Goal: Task Accomplishment & Management: Complete application form

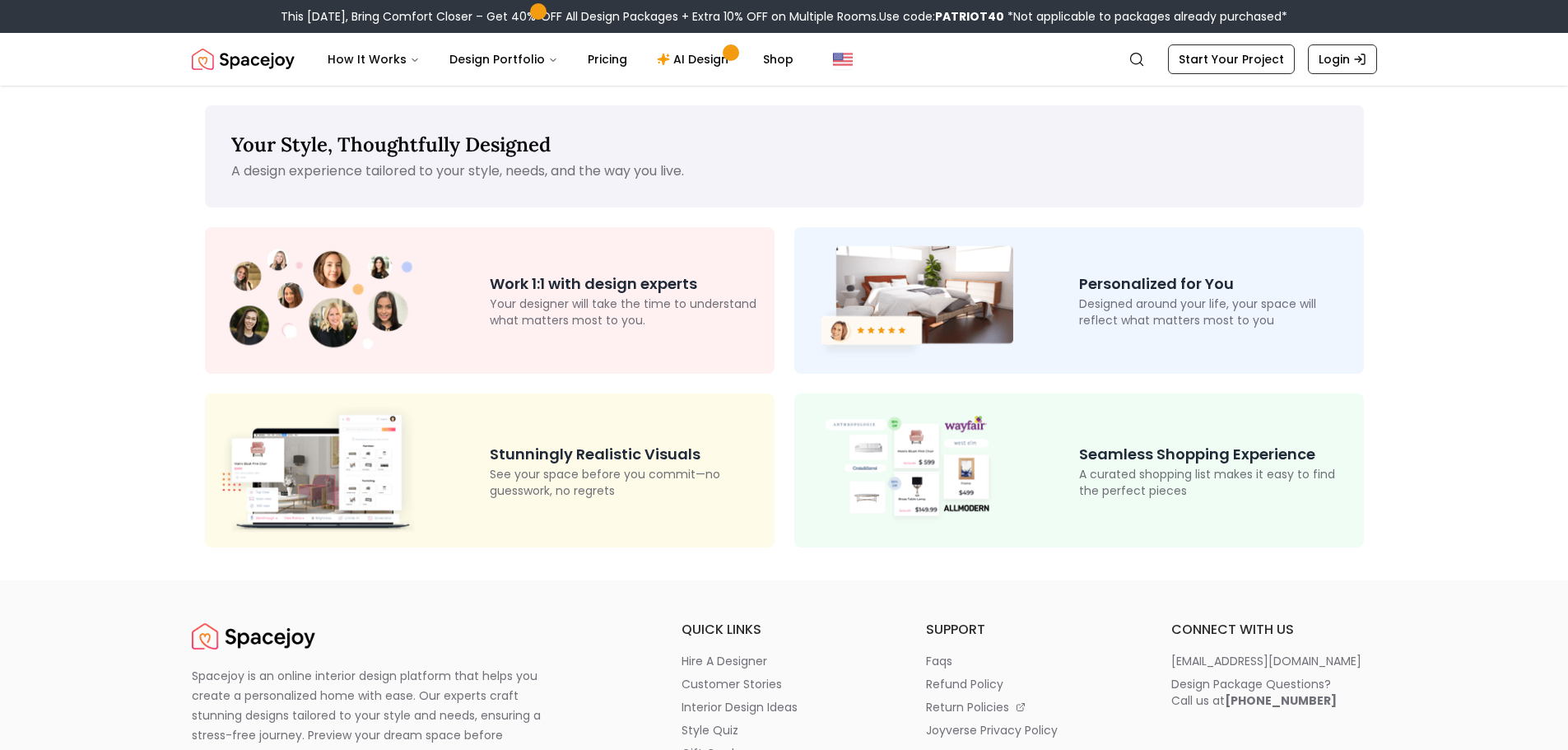
click at [565, 499] on div "Stunningly Realistic Visuals See your space before you commit—no guesswork, no …" at bounding box center [490, 469] width 570 height 153
click at [519, 327] on p "Your designer will take the time to understand what matters most to you." at bounding box center [626, 311] width 272 height 33
click at [1193, 332] on div "Personalized for You Designed around your life, your space will reflect what ma…" at bounding box center [1079, 300] width 570 height 146
click at [1210, 447] on p "Seamless Shopping Experience" at bounding box center [1215, 454] width 272 height 23
click at [581, 453] on p "Stunningly Realistic Visuals" at bounding box center [626, 454] width 272 height 23
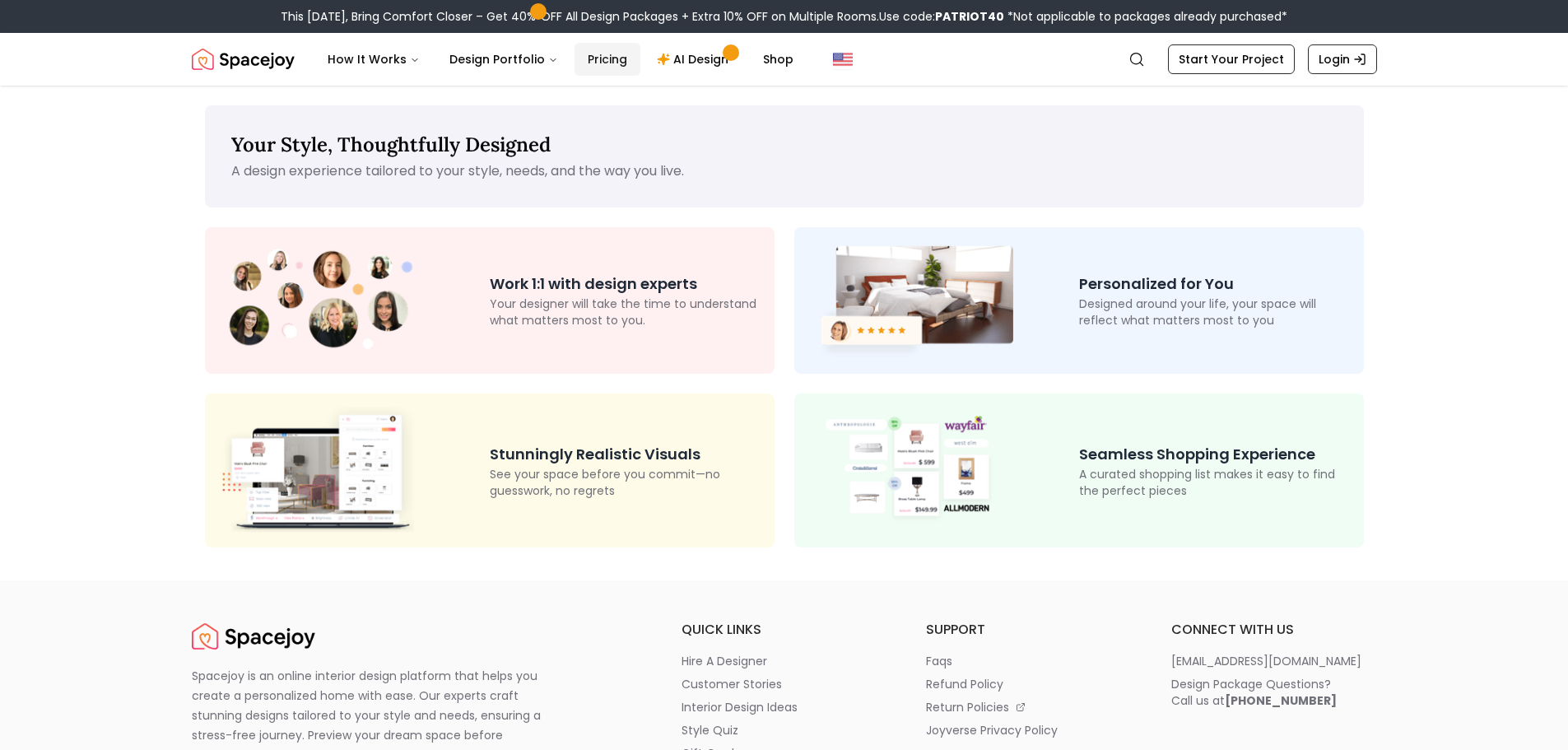
click at [596, 58] on link "Pricing" at bounding box center [607, 59] width 66 height 33
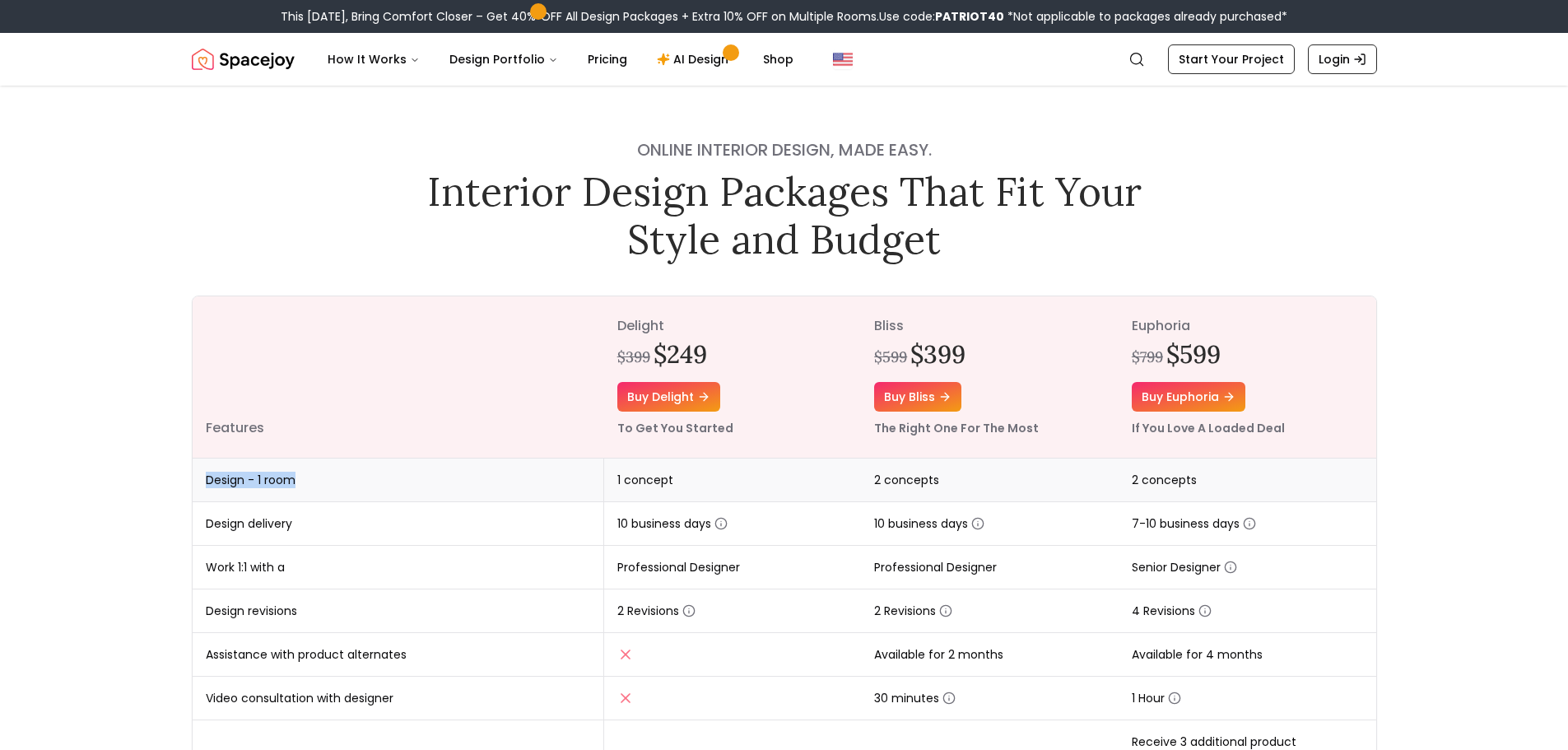
drag, startPoint x: 305, startPoint y: 490, endPoint x: 200, endPoint y: 500, distance: 105.1
click at [200, 500] on td "Design - 1 room" at bounding box center [399, 480] width 412 height 44
drag, startPoint x: 314, startPoint y: 532, endPoint x: 207, endPoint y: 527, distance: 106.3
click at [207, 527] on td "Design delivery" at bounding box center [399, 524] width 412 height 44
drag, startPoint x: 296, startPoint y: 578, endPoint x: 198, endPoint y: 577, distance: 98.8
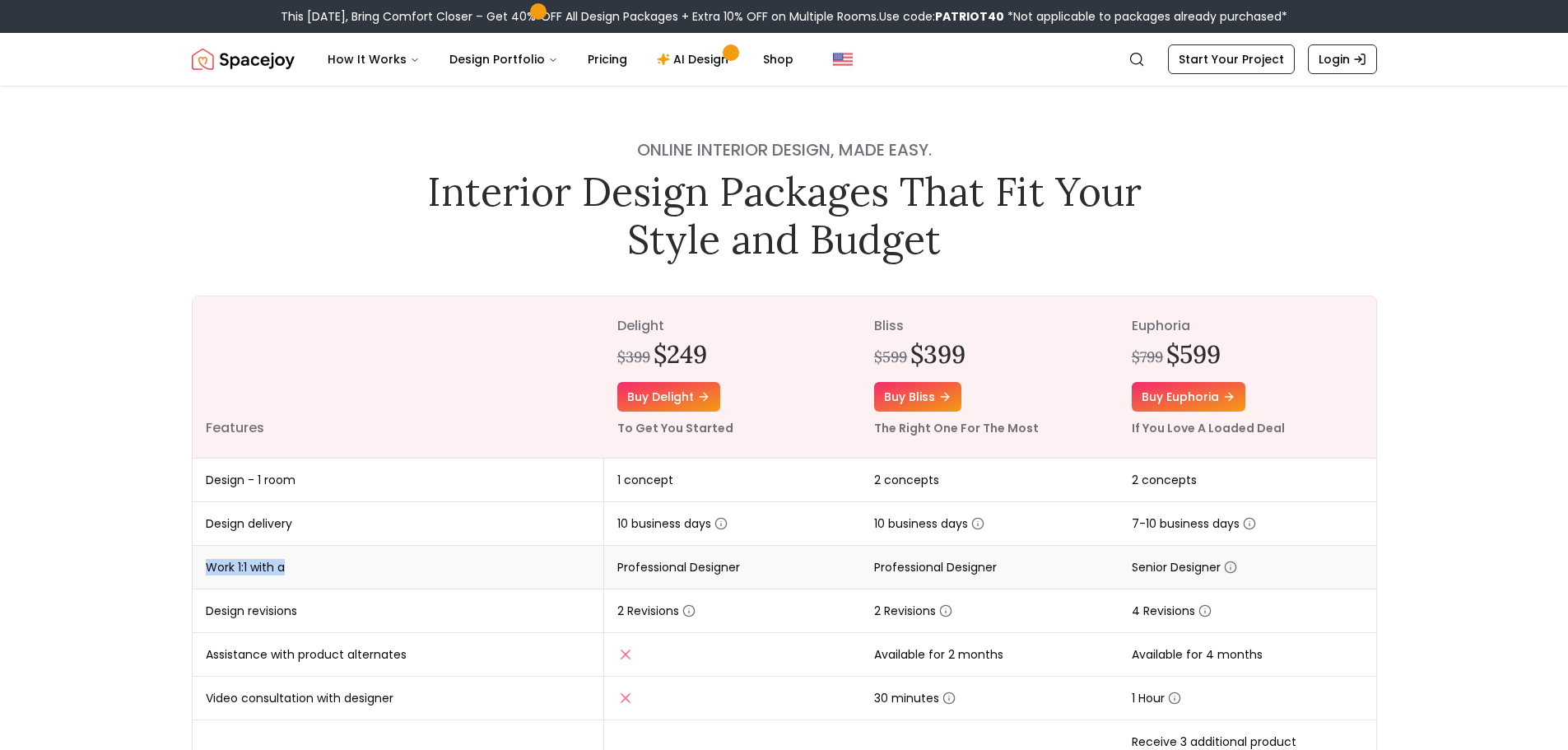
click at [198, 577] on td "Work 1:1 with a" at bounding box center [399, 568] width 412 height 44
drag, startPoint x: 301, startPoint y: 620, endPoint x: 213, endPoint y: 618, distance: 88.1
click at [213, 618] on td "Design revisions" at bounding box center [399, 611] width 412 height 44
click at [325, 663] on td "Assistance with product alternates" at bounding box center [399, 655] width 412 height 44
click at [694, 62] on link "AI Design" at bounding box center [695, 59] width 103 height 33
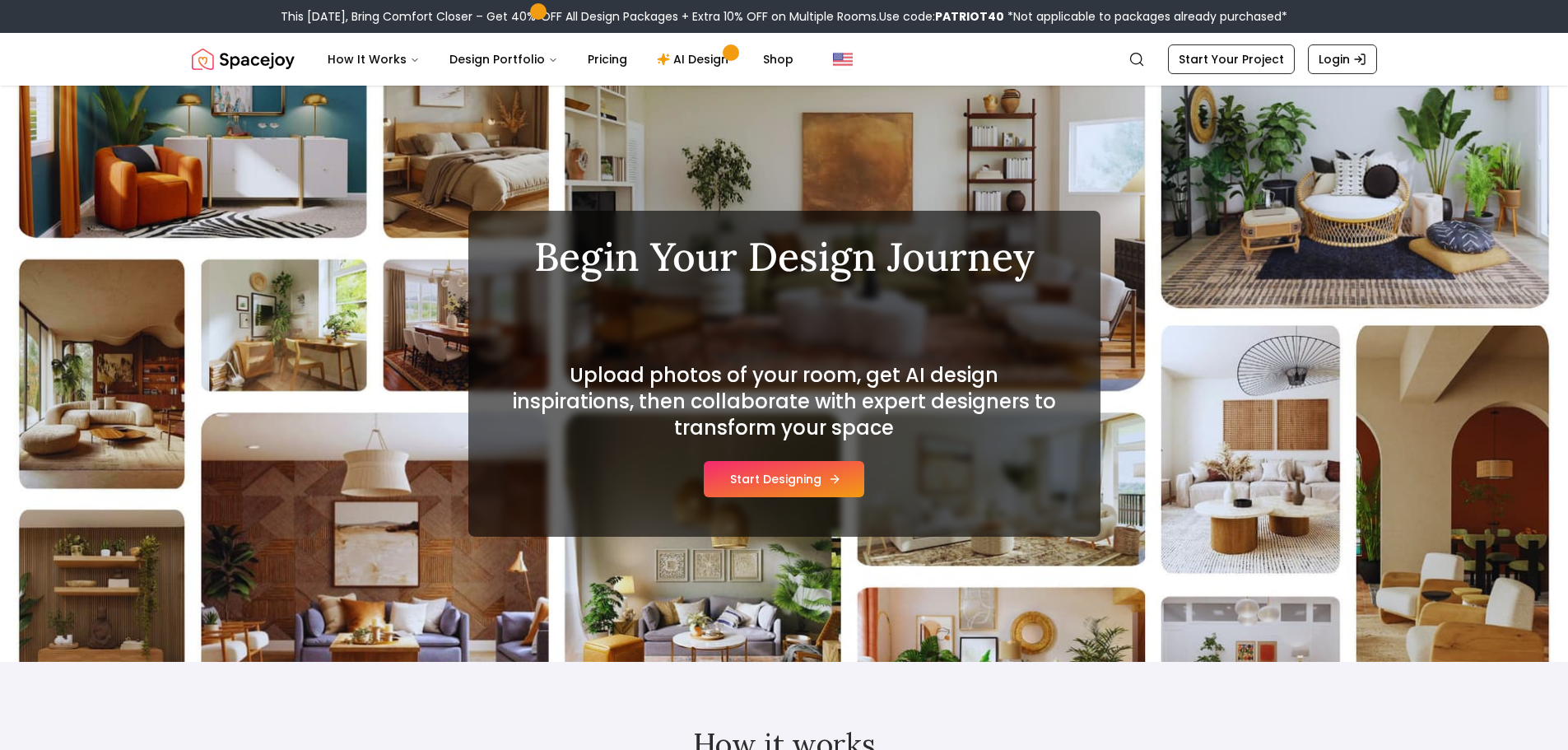
click at [792, 472] on button "Start Designing" at bounding box center [784, 479] width 160 height 36
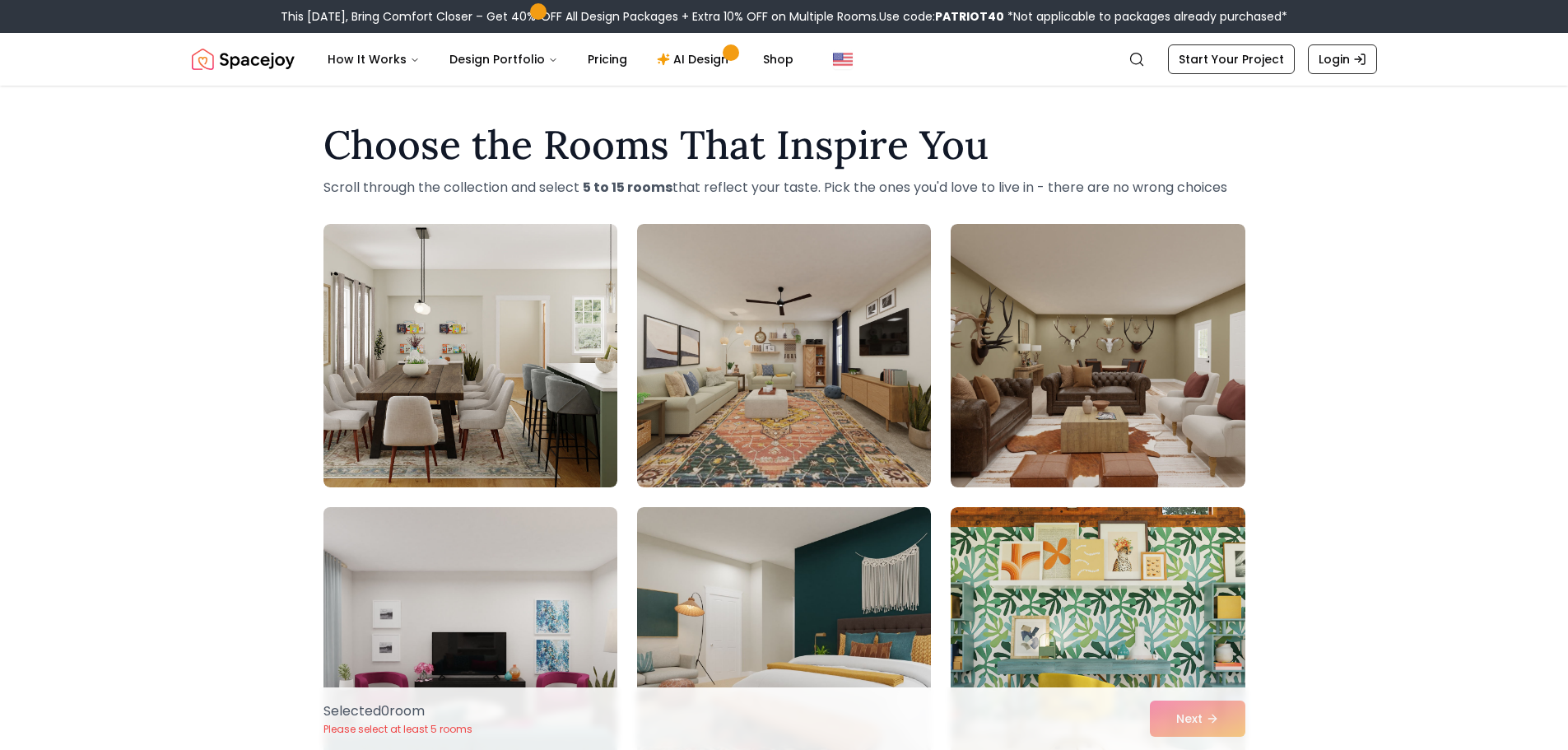
click at [524, 590] on img at bounding box center [470, 638] width 309 height 277
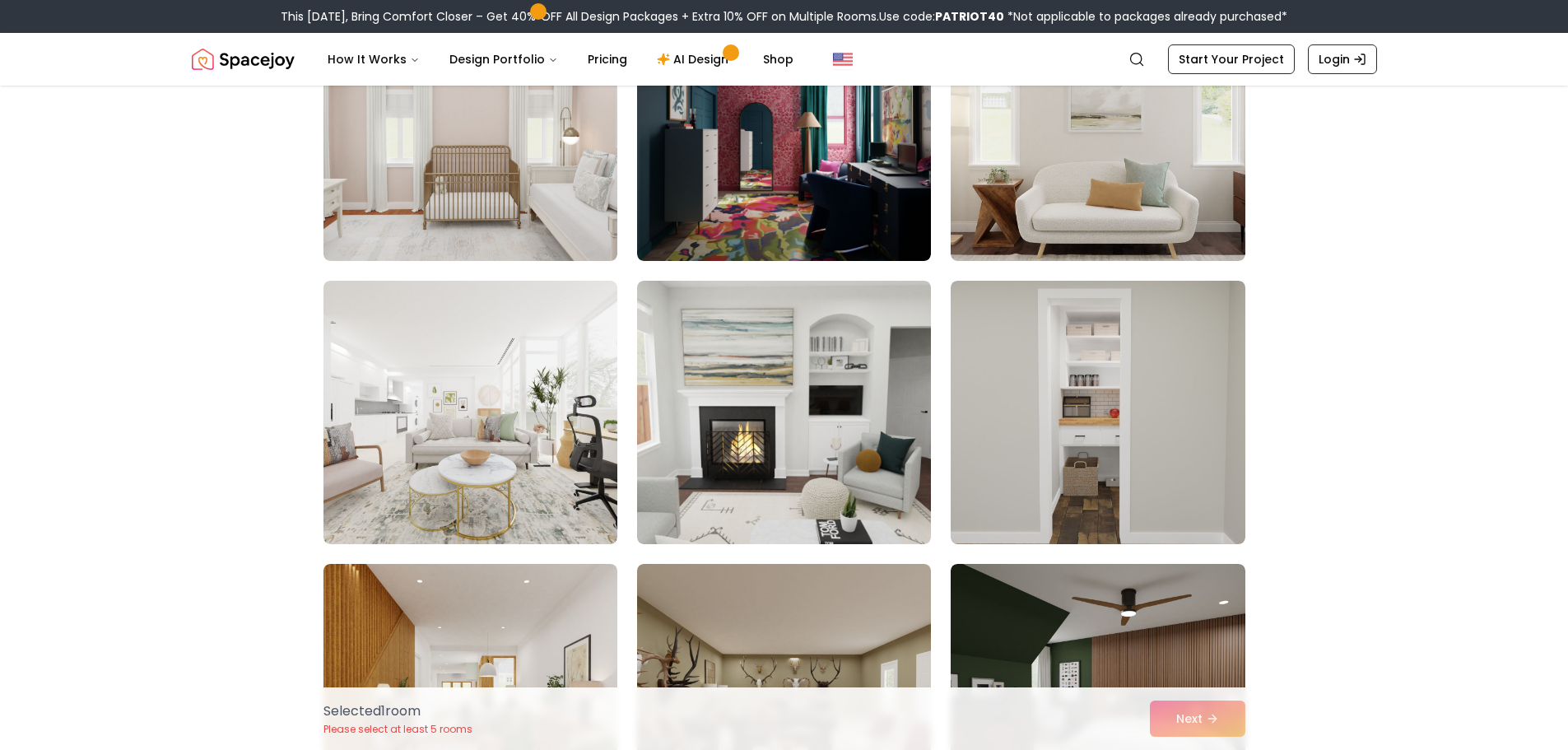
scroll to position [3262, 0]
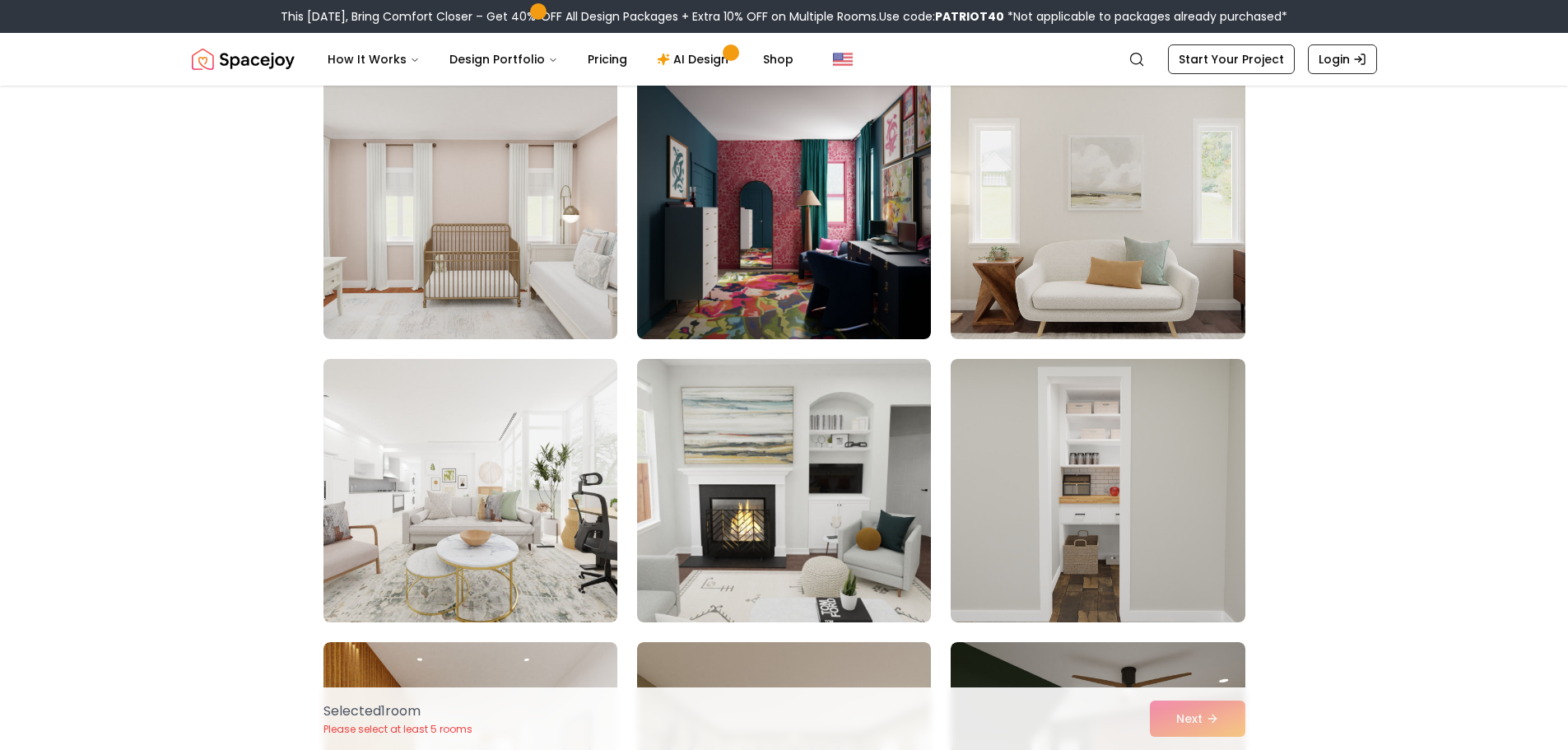
click at [515, 492] on img at bounding box center [470, 490] width 309 height 277
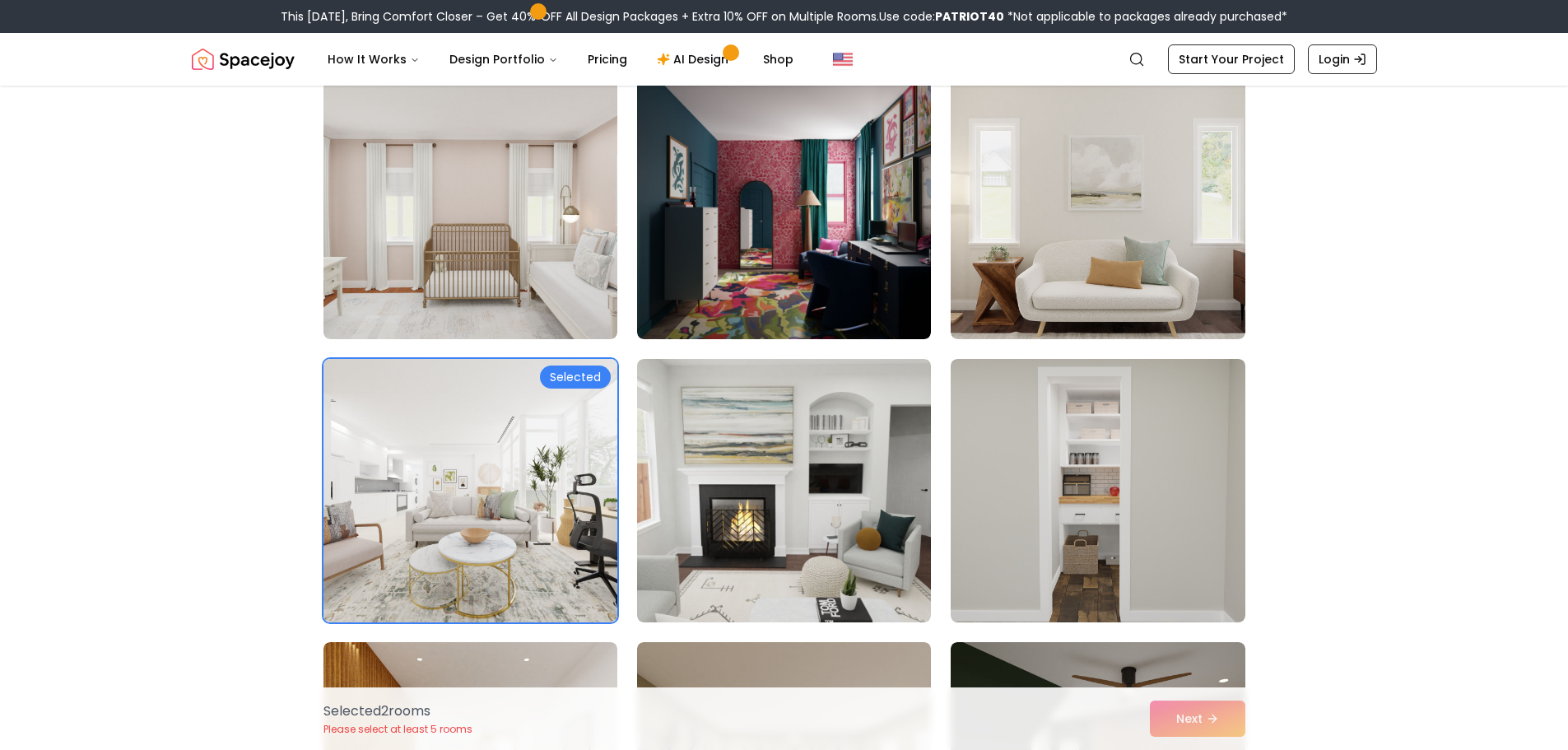
click at [1199, 712] on div "Selected 2 room s Please select at least 5 rooms Next" at bounding box center [784, 718] width 948 height 63
click at [1195, 45] on link "Start Your Project" at bounding box center [1231, 59] width 127 height 30
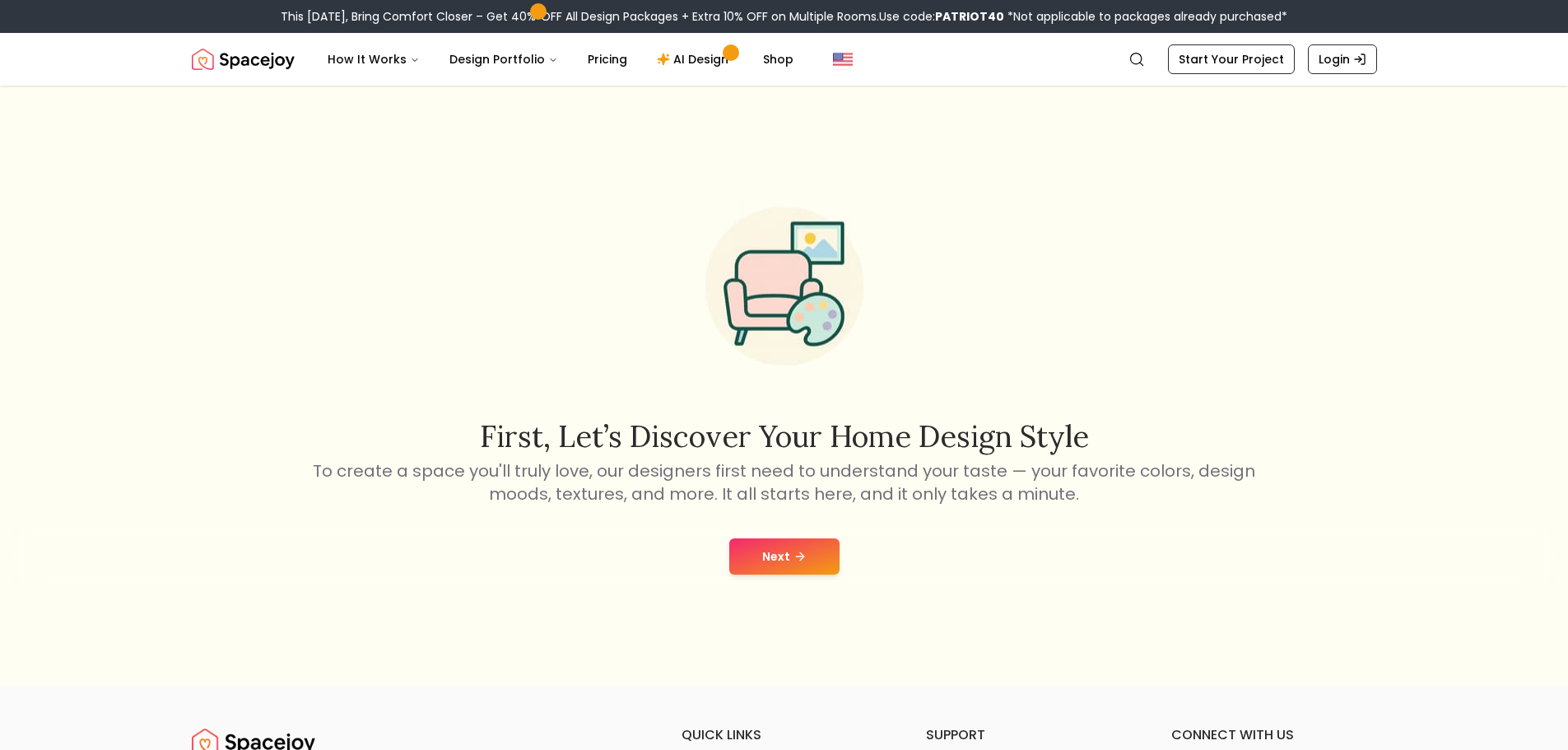
click at [794, 554] on icon at bounding box center [799, 556] width 13 height 13
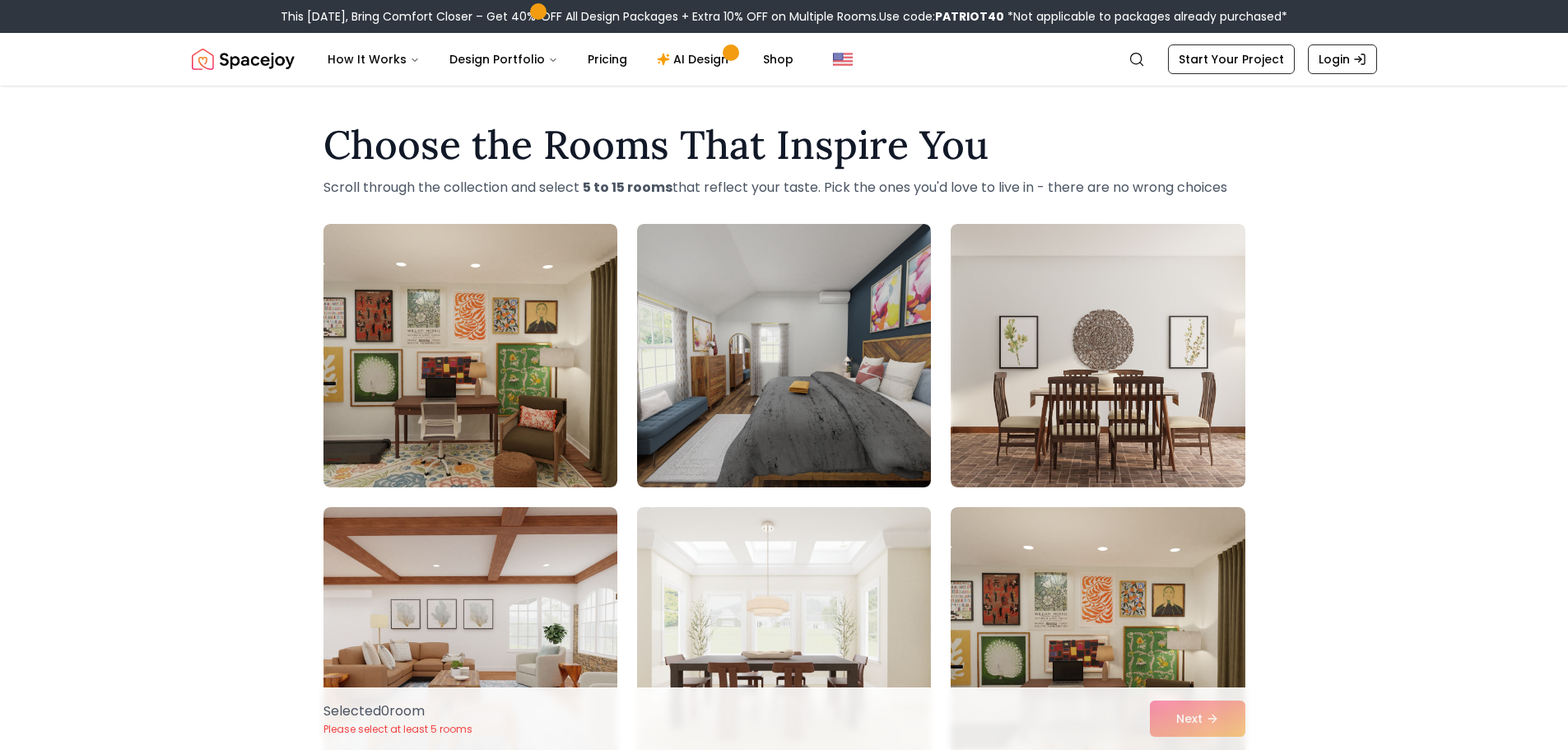
click at [806, 650] on img at bounding box center [784, 638] width 309 height 277
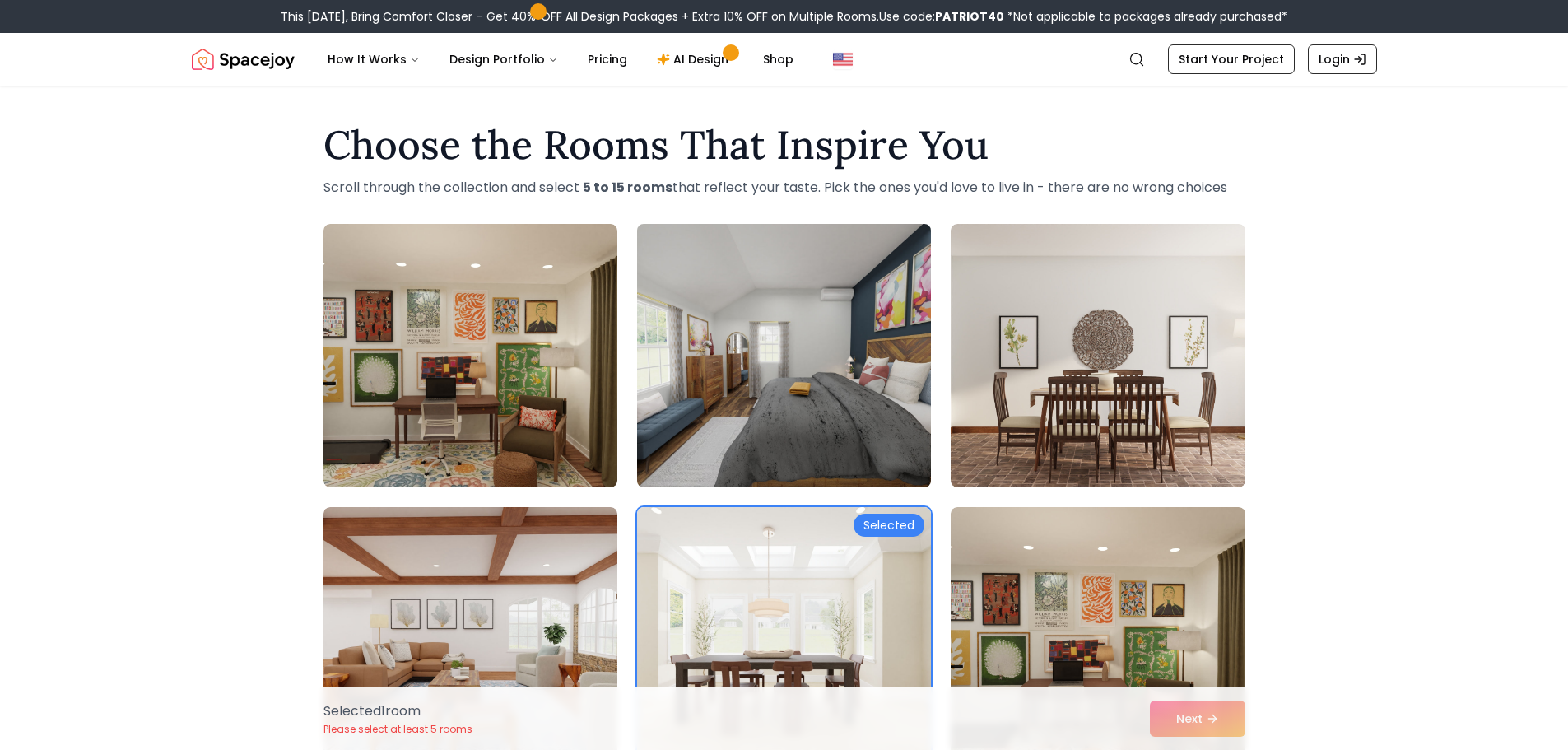
click at [823, 458] on img at bounding box center [784, 355] width 309 height 277
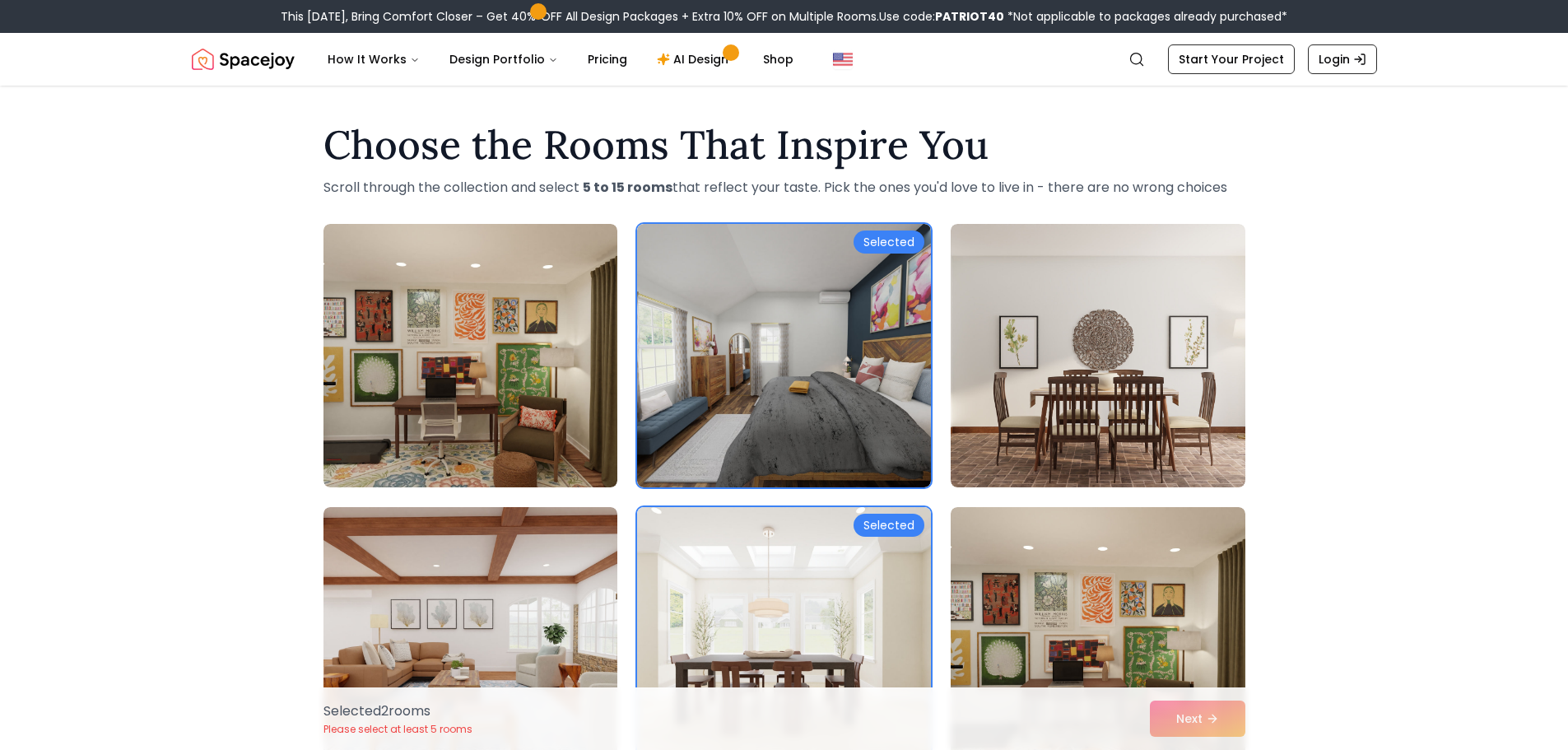
click at [1184, 729] on div "Selected 2 room s Please select at least 5 rooms Next" at bounding box center [784, 718] width 948 height 63
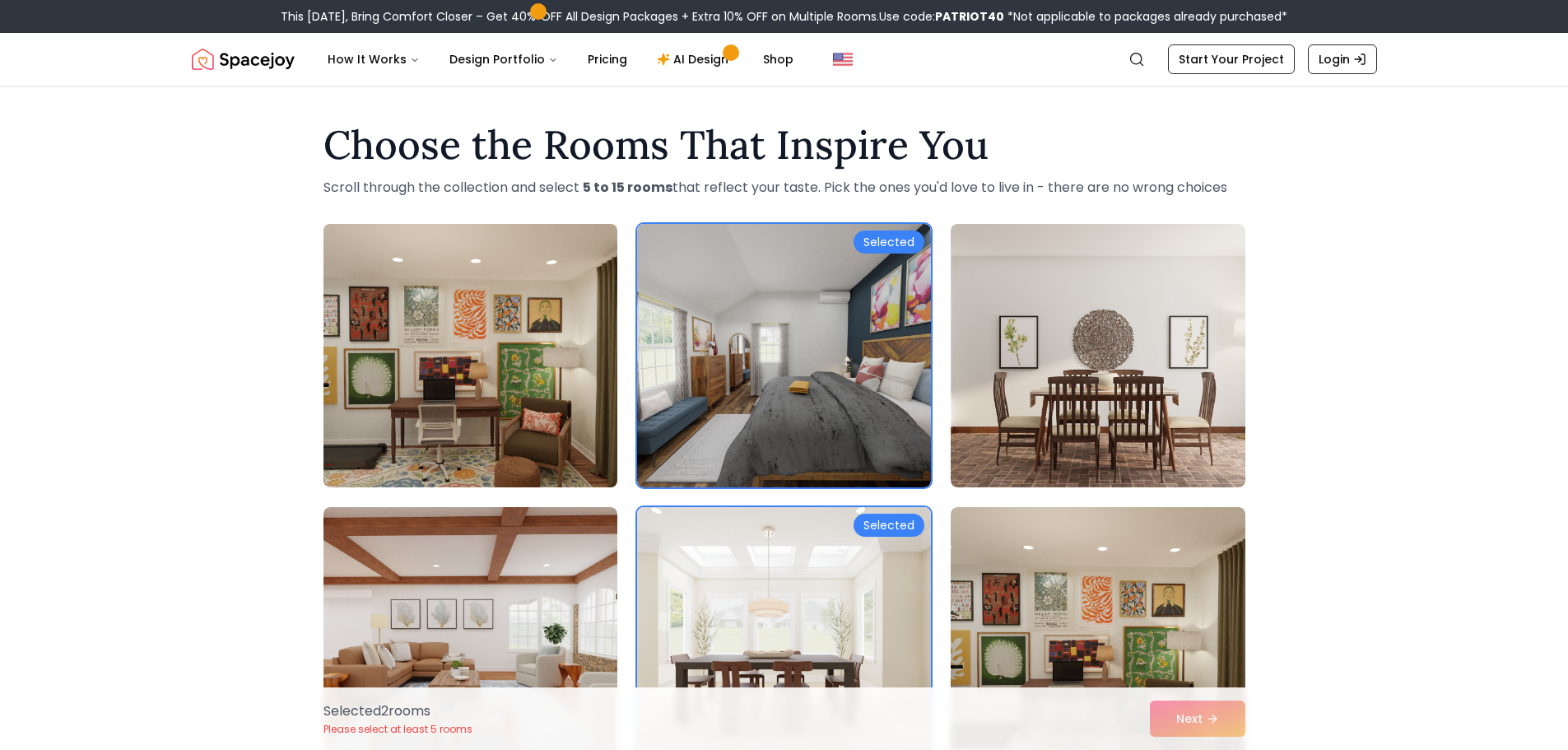
click at [437, 441] on img at bounding box center [470, 355] width 309 height 277
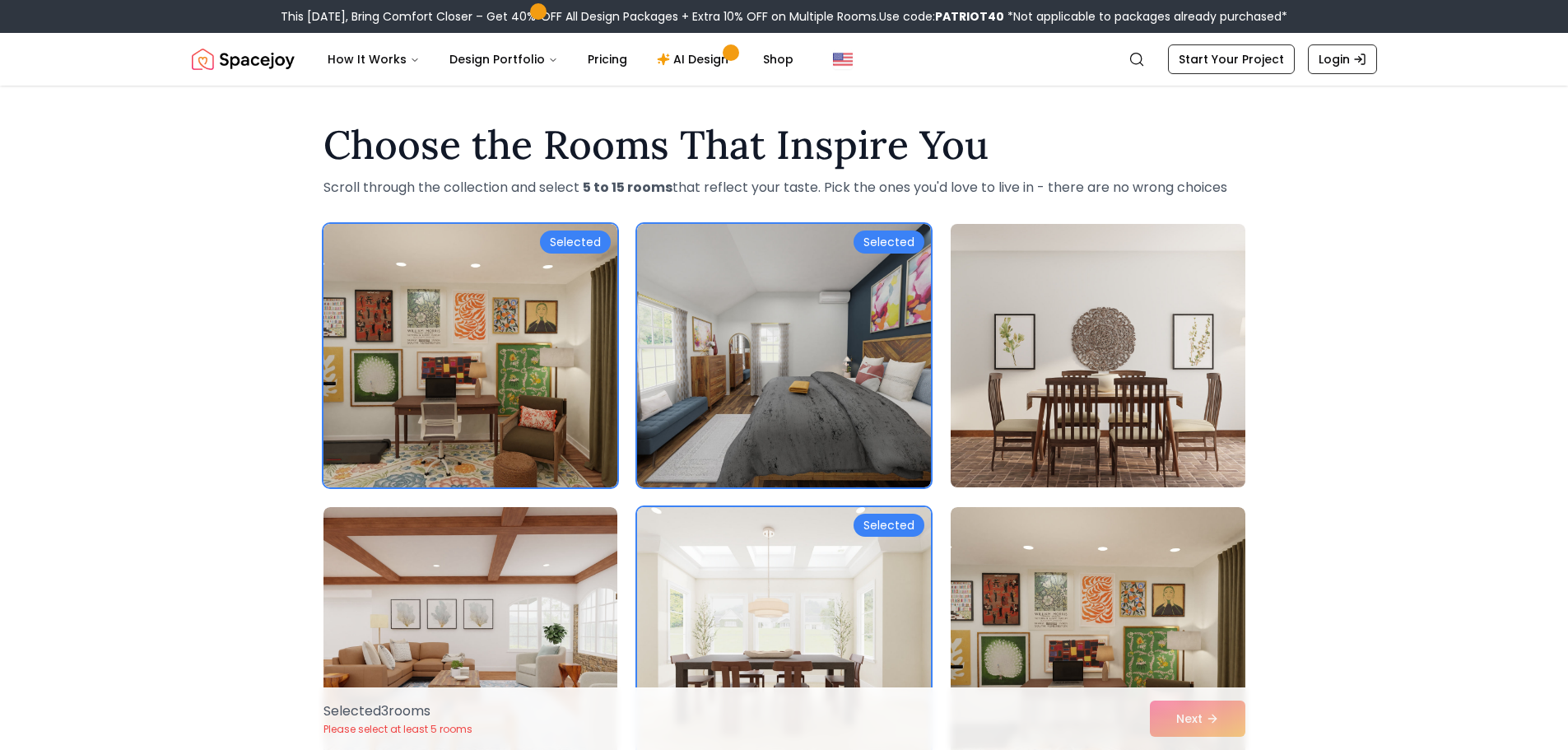
click at [1058, 395] on img at bounding box center [1097, 355] width 309 height 277
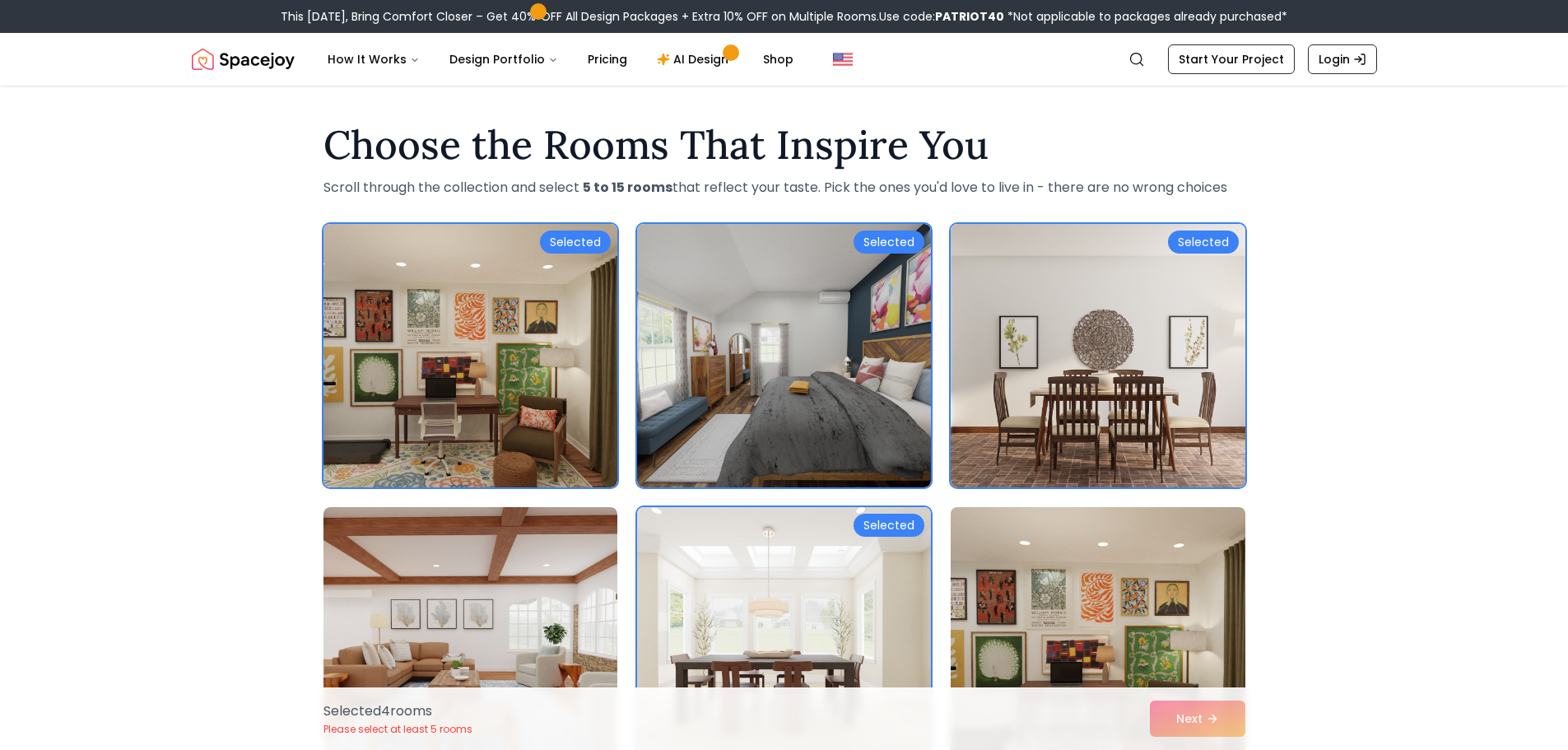
click at [1086, 577] on img at bounding box center [1097, 638] width 309 height 277
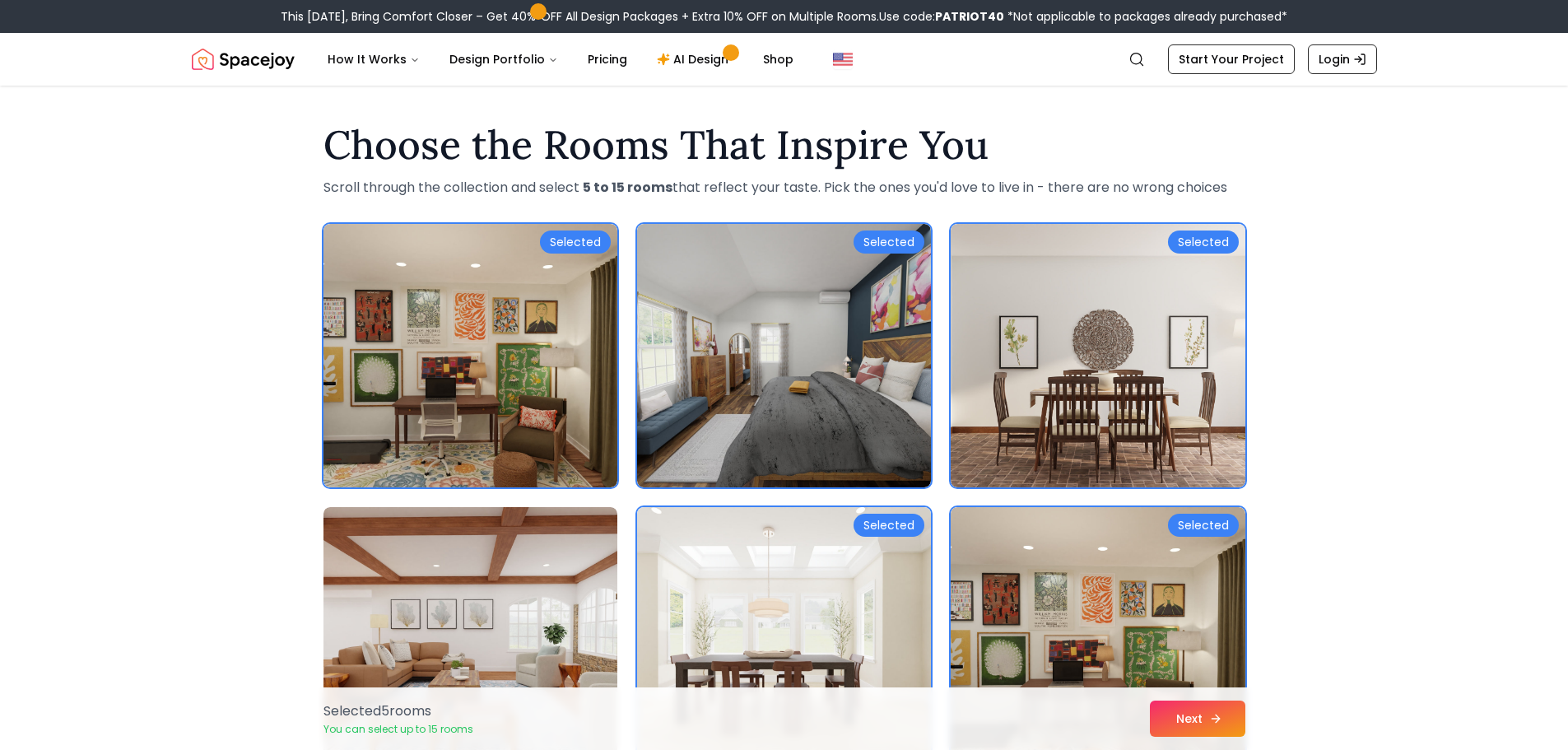
click at [1173, 714] on button "Next" at bounding box center [1197, 718] width 95 height 36
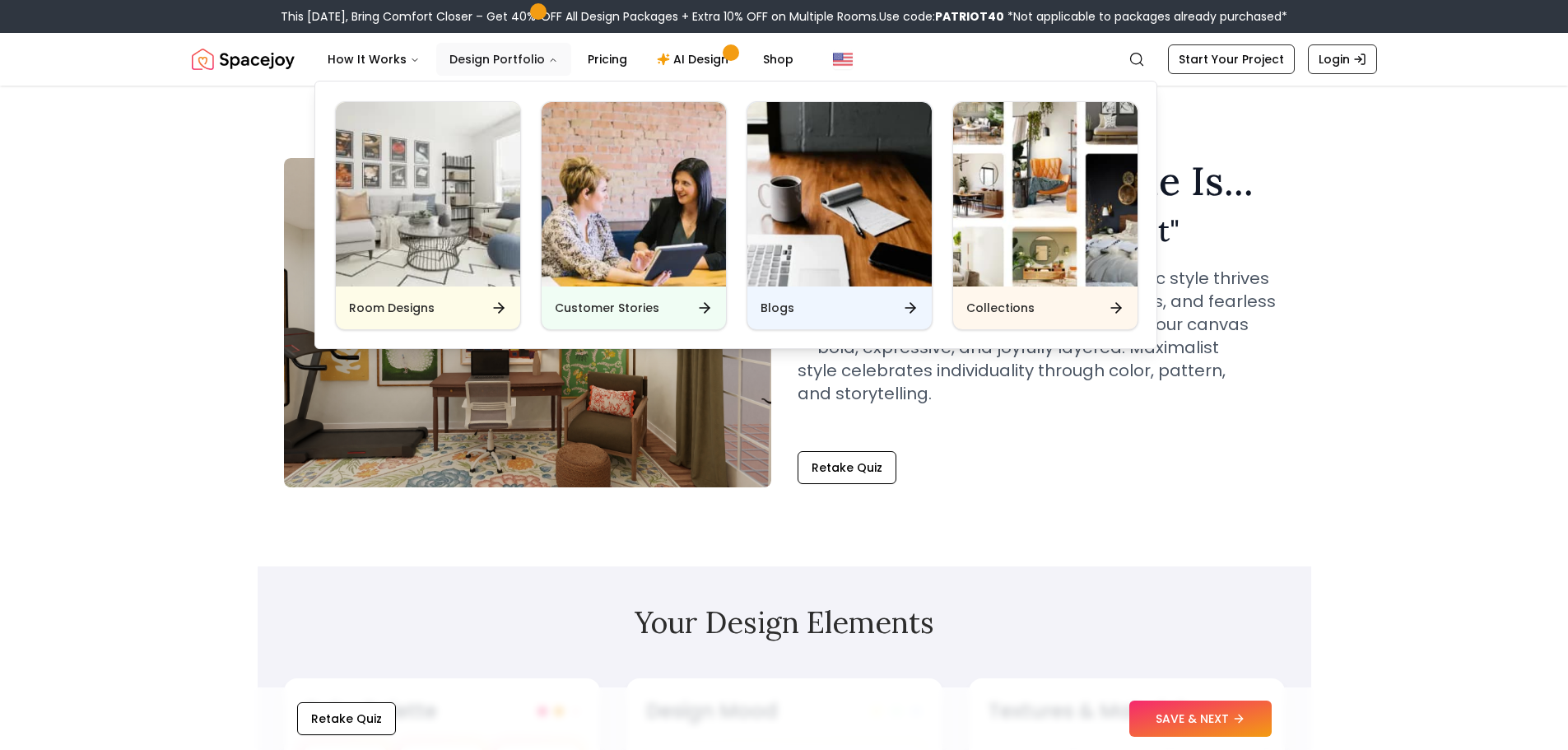
click at [528, 55] on button "Design Portfolio" at bounding box center [503, 59] width 135 height 33
